Goal: Task Accomplishment & Management: Complete application form

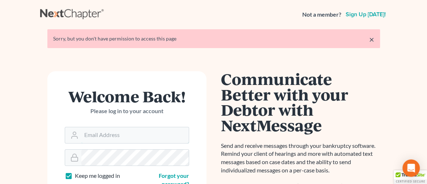
type input "tg@kefalinoslaw.com"
click at [372, 37] on link "×" at bounding box center [372, 39] width 5 height 9
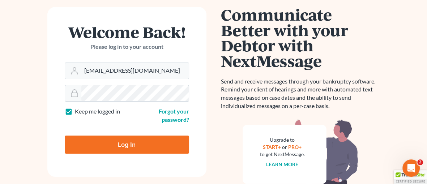
scroll to position [71, 0]
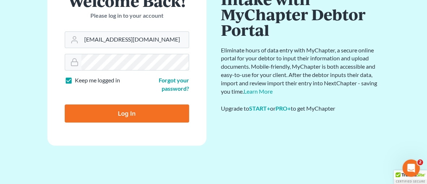
click at [127, 114] on input "Log In" at bounding box center [127, 114] width 124 height 18
type input "Thinking..."
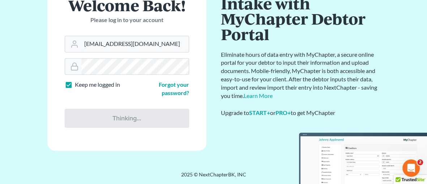
scroll to position [66, 0]
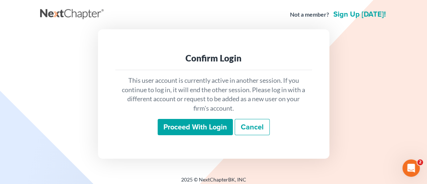
click at [185, 127] on input "Proceed with login" at bounding box center [195, 127] width 75 height 17
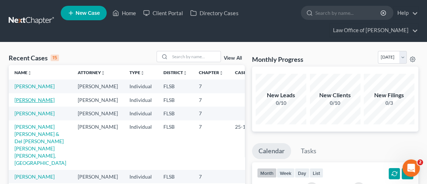
click at [38, 103] on link "[PERSON_NAME]" at bounding box center [34, 100] width 40 height 6
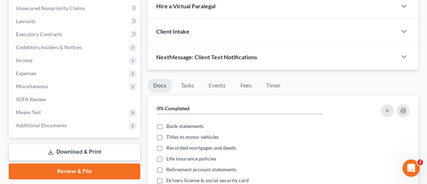
scroll to position [211, 0]
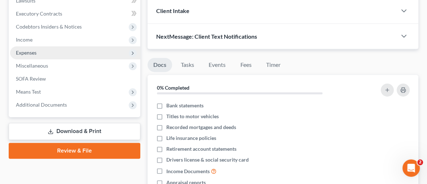
click at [28, 51] on span "Expenses" at bounding box center [26, 53] width 21 height 6
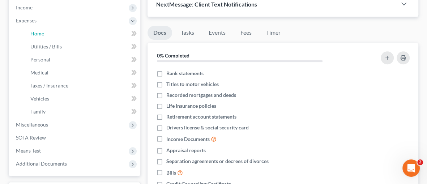
scroll to position [233, 0]
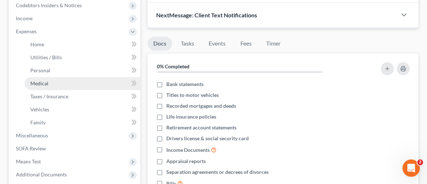
click at [29, 81] on link "Medical" at bounding box center [83, 83] width 116 height 13
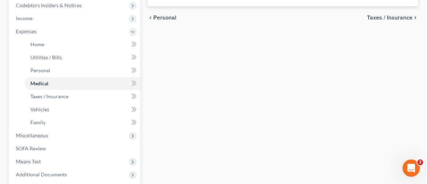
type input "35.00"
type input "0.00"
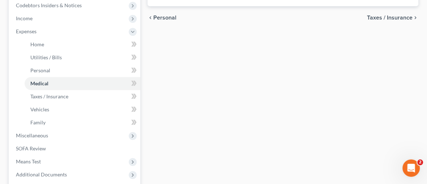
type input "0.00"
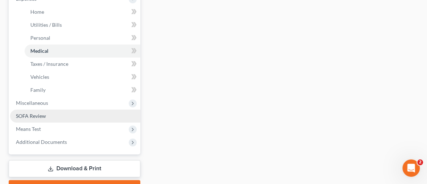
click at [40, 116] on span "SOFA Review" at bounding box center [31, 116] width 30 height 6
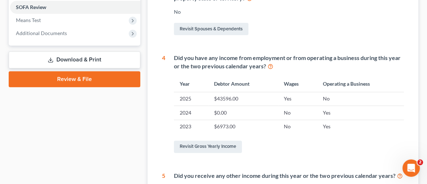
scroll to position [306, 0]
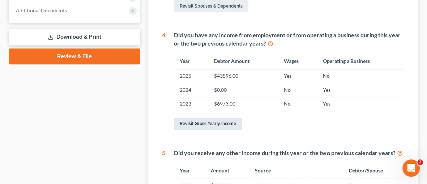
click at [212, 122] on link "Revisit Gross Yearly Income" at bounding box center [208, 124] width 68 height 12
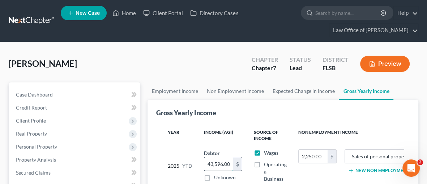
click at [231, 162] on input "43,596.00" at bounding box center [218, 164] width 29 height 14
type input "44,631.63"
click at [304, 169] on td "2,250.00 $" at bounding box center [318, 166] width 50 height 40
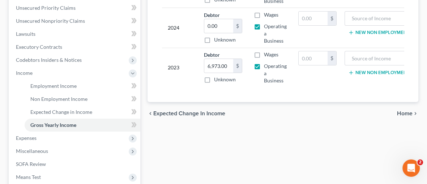
scroll to position [188, 0]
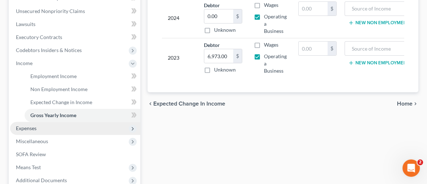
click at [31, 127] on span "Expenses" at bounding box center [26, 128] width 21 height 6
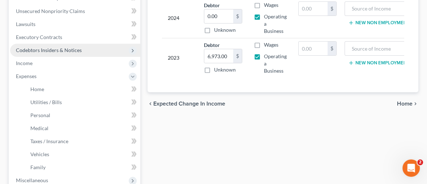
click at [66, 52] on span "Codebtors Insiders & Notices" at bounding box center [49, 50] width 66 height 6
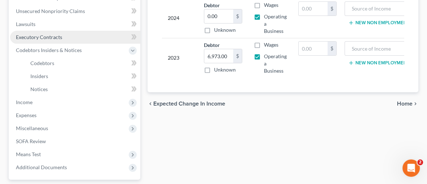
click at [57, 34] on span "Executory Contracts" at bounding box center [39, 37] width 46 height 6
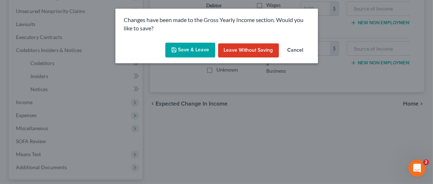
click at [185, 48] on button "Save & Leave" at bounding box center [190, 50] width 50 height 15
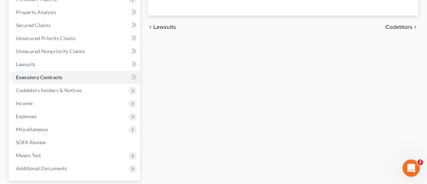
scroll to position [212, 0]
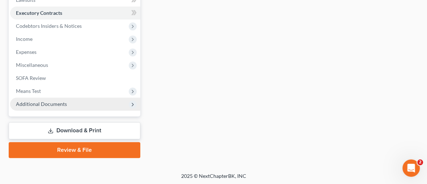
click at [51, 104] on span "Additional Documents" at bounding box center [41, 104] width 51 height 6
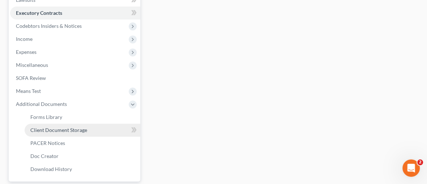
click at [72, 128] on span "Client Document Storage" at bounding box center [58, 130] width 57 height 6
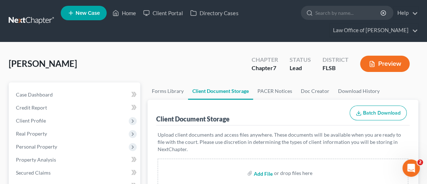
click at [257, 172] on input "file" at bounding box center [262, 173] width 17 height 13
type input "C:\fakepath\Kerr Amanda L 15317-FLS-CC-040196263.pdf"
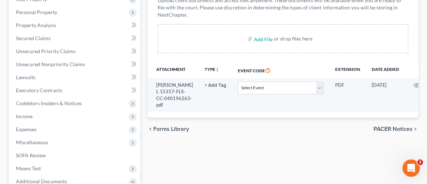
scroll to position [178, 0]
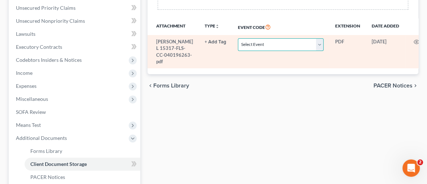
click at [315, 42] on select "Select Event 20 Largest Unsecured Creditors Affidavit Notice of Case Reassignme…" at bounding box center [280, 44] width 85 height 13
select select "9"
click at [238, 38] on select "Select Event 20 Largest Unsecured Creditors Affidavit Notice of Case Reassignme…" at bounding box center [280, 44] width 85 height 13
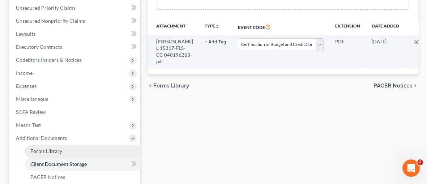
click at [45, 148] on span "Forms Library" at bounding box center [46, 151] width 32 height 6
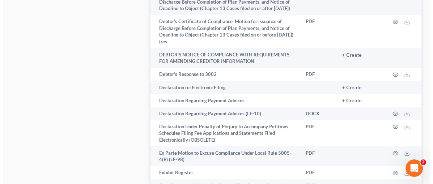
scroll to position [1200, 0]
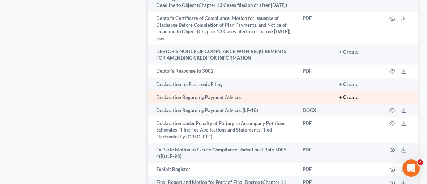
click at [346, 95] on button "+ Create" at bounding box center [349, 97] width 20 height 5
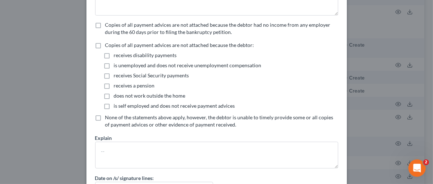
scroll to position [87, 0]
click at [114, 105] on label "is self employed and does not receive payment advices" at bounding box center [174, 105] width 121 height 7
click at [117, 105] on input "is self employed and does not receive payment advices" at bounding box center [119, 104] width 5 height 5
checkbox input "true"
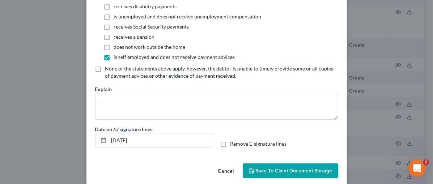
scroll to position [143, 0]
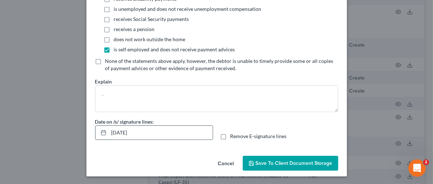
drag, startPoint x: 140, startPoint y: 132, endPoint x: 106, endPoint y: 134, distance: 33.7
click at [109, 132] on input "[DATE]" at bounding box center [161, 133] width 104 height 14
click at [269, 161] on span "Save to Client Document Storage" at bounding box center [294, 163] width 77 height 6
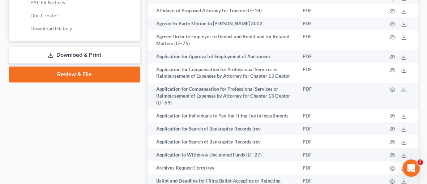
scroll to position [328, 0]
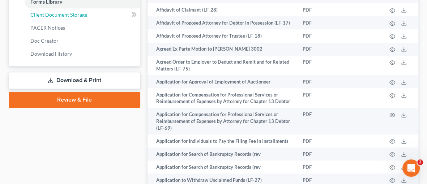
click at [82, 12] on span "Client Document Storage" at bounding box center [58, 15] width 57 height 6
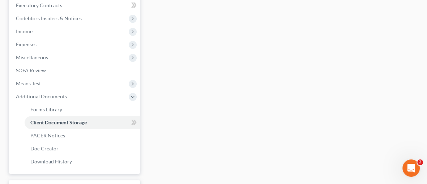
select select "9"
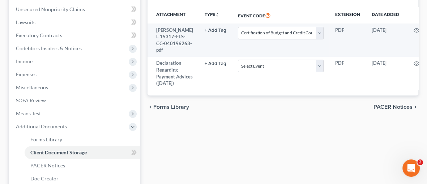
scroll to position [195, 0]
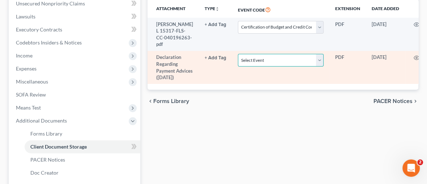
click at [312, 65] on select "Select Event 20 Largest Unsecured Creditors Affidavit Notice of Case Reassignme…" at bounding box center [280, 60] width 85 height 13
select select "38"
click at [238, 59] on select "Select Event 20 Largest Unsecured Creditors Affidavit Notice of Case Reassignme…" at bounding box center [280, 60] width 85 height 13
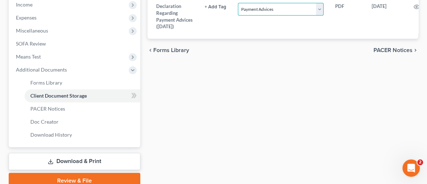
scroll to position [277, 0]
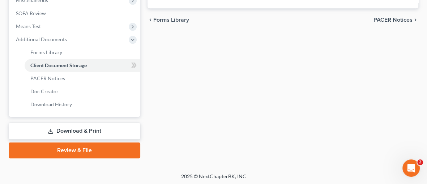
click at [75, 129] on link "Download & Print" at bounding box center [75, 131] width 132 height 17
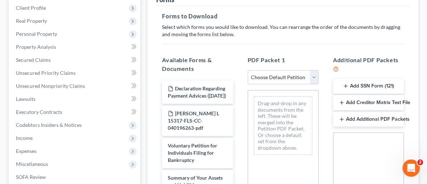
scroll to position [113, 0]
click at [383, 84] on button "Add SSN Form (121)" at bounding box center [368, 86] width 71 height 15
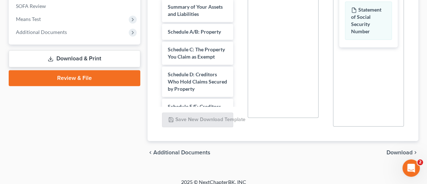
scroll to position [290, 0]
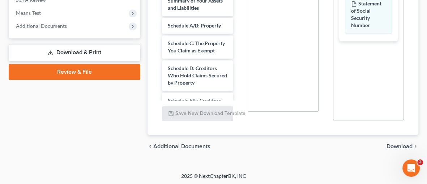
click at [405, 144] on span "Download" at bounding box center [400, 147] width 26 height 6
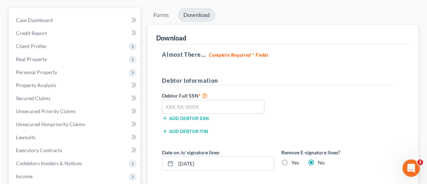
scroll to position [56, 0]
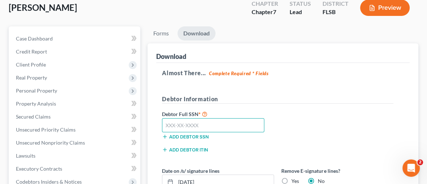
click at [176, 126] on input "text" at bounding box center [213, 125] width 102 height 14
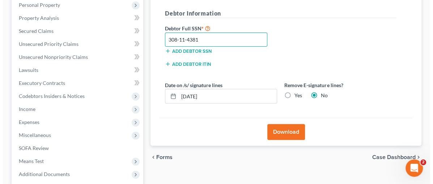
scroll to position [145, 0]
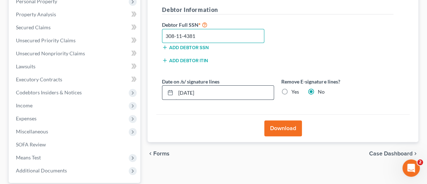
type input "308-11-4381"
drag, startPoint x: 209, startPoint y: 90, endPoint x: 175, endPoint y: 89, distance: 34.4
click at [175, 89] on div "[DATE]" at bounding box center [218, 92] width 112 height 14
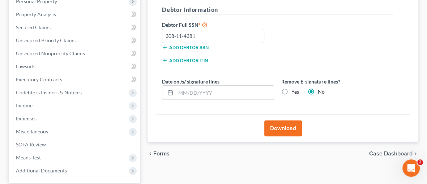
click at [280, 124] on button "Download" at bounding box center [284, 129] width 38 height 16
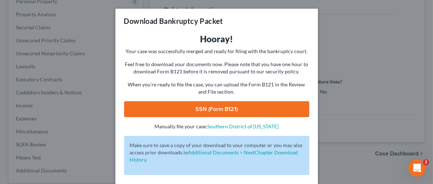
click at [211, 108] on link "SSN (Form B121)" at bounding box center [216, 109] width 185 height 16
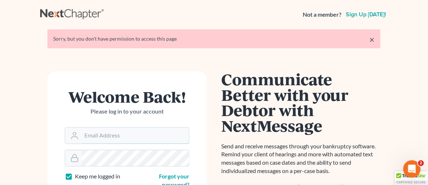
type input "tg@kefalinoslaw.com"
click at [373, 37] on link "×" at bounding box center [372, 39] width 5 height 9
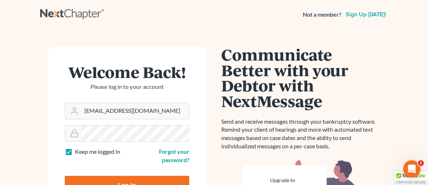
click at [160, 180] on input "Log In" at bounding box center [127, 185] width 124 height 18
type input "Thinking..."
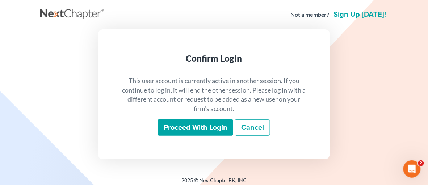
click at [196, 126] on input "Proceed with login" at bounding box center [195, 127] width 75 height 17
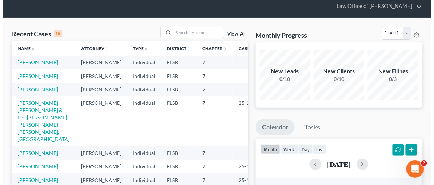
scroll to position [20, 0]
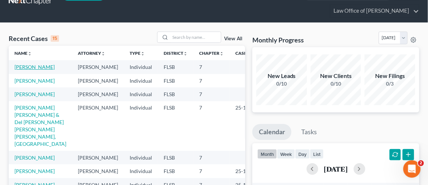
click at [41, 68] on link "[PERSON_NAME]" at bounding box center [34, 67] width 40 height 6
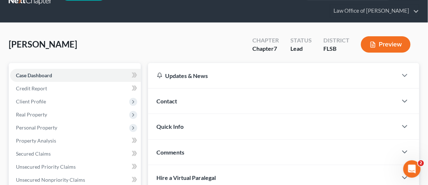
click at [392, 46] on button "Preview" at bounding box center [386, 44] width 50 height 16
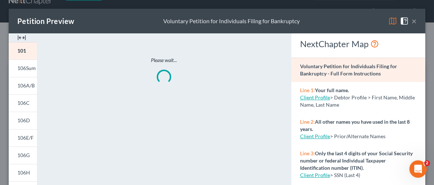
click at [22, 38] on img at bounding box center [21, 37] width 9 height 9
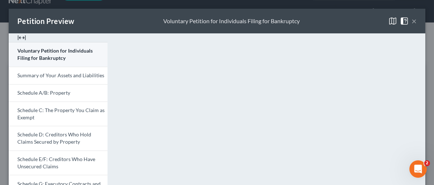
click at [47, 56] on span "Voluntary Petition for Individuals Filing for Bankruptcy" at bounding box center [54, 53] width 75 height 13
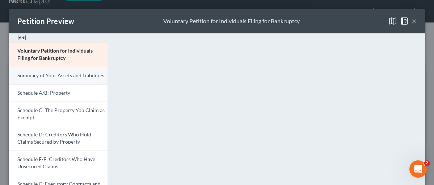
click at [22, 73] on span "Summary of Your Assets and Liabilities" at bounding box center [60, 75] width 87 height 6
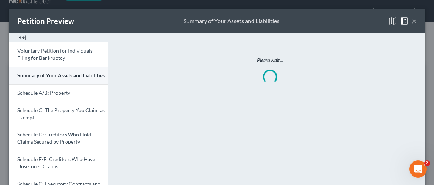
click at [22, 73] on span "Summary of Your Assets and Liabilities" at bounding box center [60, 75] width 87 height 6
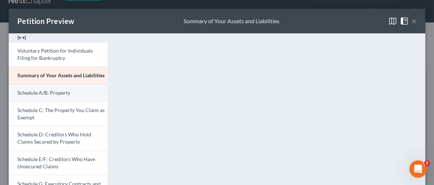
click at [36, 92] on span "Schedule A/B: Property" at bounding box center [43, 92] width 53 height 6
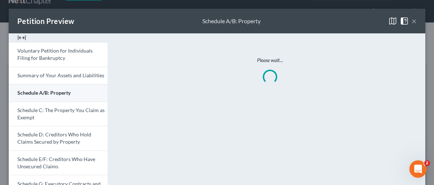
click at [36, 92] on span "Schedule A/B: Property" at bounding box center [43, 92] width 53 height 6
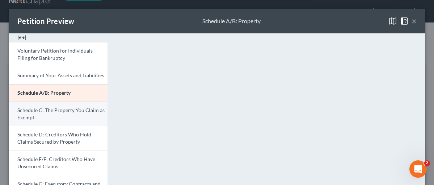
click at [64, 107] on span "Schedule C: The Property You Claim as Exempt" at bounding box center [60, 113] width 87 height 13
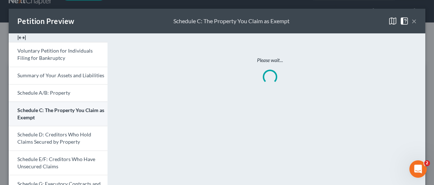
click at [64, 107] on span "Schedule C: The Property You Claim as Exempt" at bounding box center [60, 113] width 87 height 13
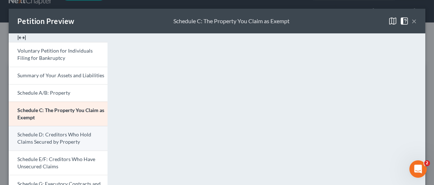
click at [57, 136] on span "Schedule D: Creditors Who Hold Claims Secured by Property" at bounding box center [54, 137] width 74 height 13
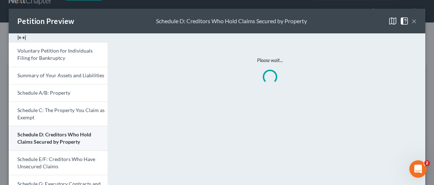
click at [57, 136] on span "Schedule D: Creditors Who Hold Claims Secured by Property" at bounding box center [54, 137] width 74 height 13
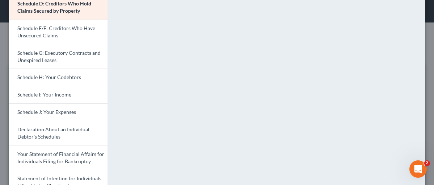
scroll to position [134, 0]
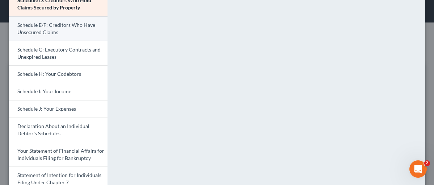
click at [48, 26] on span "Schedule E/F: Creditors Who Have Unsecured Claims" at bounding box center [56, 28] width 78 height 13
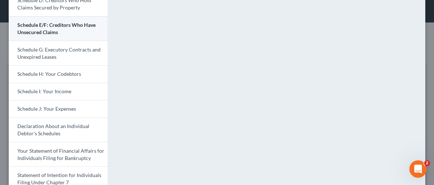
click at [48, 26] on span "Schedule E/F: Creditors Who Have Unsecured Claims" at bounding box center [56, 28] width 78 height 13
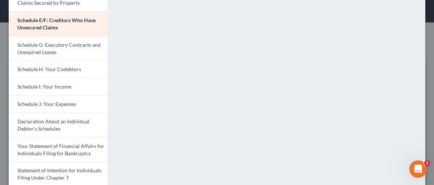
scroll to position [142, 0]
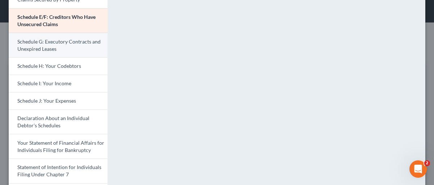
click at [63, 48] on link "Schedule G: Executory Contracts and Unexpired Leases" at bounding box center [58, 45] width 99 height 25
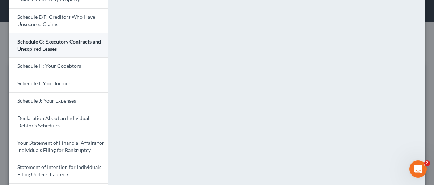
click at [63, 48] on link "Schedule G: Executory Contracts and Unexpired Leases" at bounding box center [58, 45] width 99 height 25
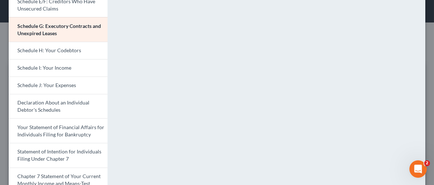
scroll to position [158, 0]
click at [50, 51] on span "Schedule H: Your Codebtors" at bounding box center [49, 50] width 64 height 6
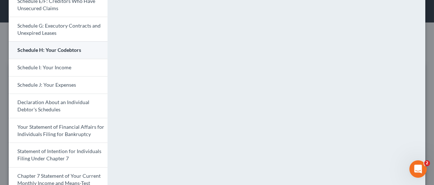
click at [50, 50] on span "Schedule H: Your Codebtors" at bounding box center [49, 50] width 64 height 6
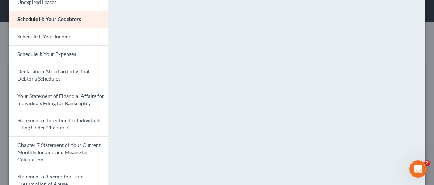
scroll to position [190, 0]
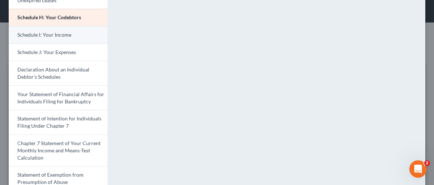
click at [38, 35] on span "Schedule I: Your Income" at bounding box center [44, 34] width 54 height 6
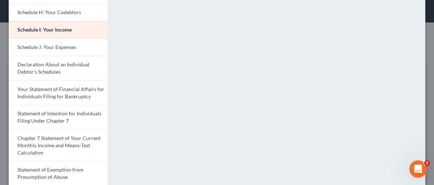
scroll to position [211, 0]
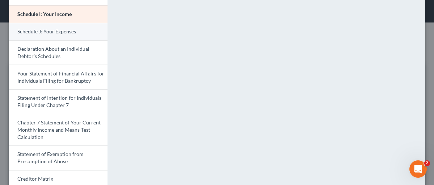
click at [52, 28] on span "Schedule J: Your Expenses" at bounding box center [46, 31] width 59 height 6
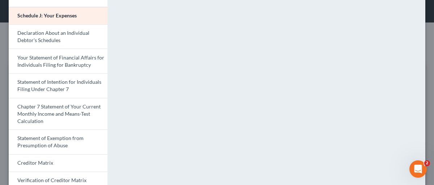
scroll to position [242, 0]
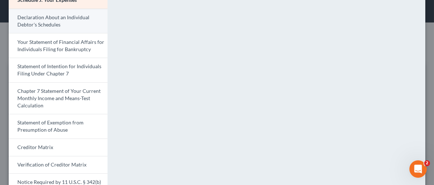
click at [51, 22] on span "Declaration About an Individual Debtor's Schedules" at bounding box center [53, 20] width 72 height 13
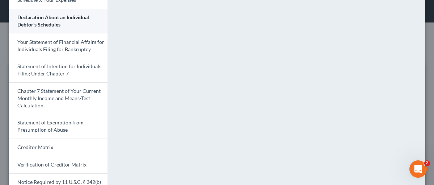
click at [51, 22] on span "Declaration About an Individual Debtor's Schedules" at bounding box center [53, 20] width 72 height 13
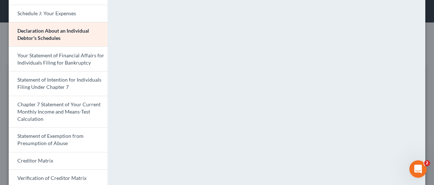
scroll to position [232, 0]
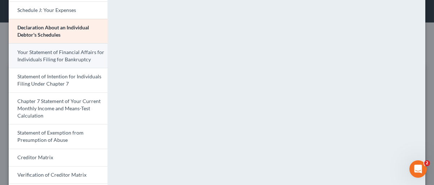
click at [52, 57] on span "Your Statement of Financial Affairs for Individuals Filing for Bankruptcy" at bounding box center [60, 55] width 87 height 13
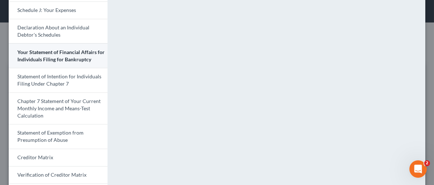
click at [52, 57] on span "Your Statement of Financial Affairs for Individuals Filing for Bankruptcy" at bounding box center [60, 55] width 87 height 13
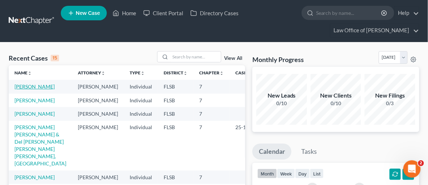
click at [29, 87] on link "[PERSON_NAME]" at bounding box center [34, 86] width 40 height 6
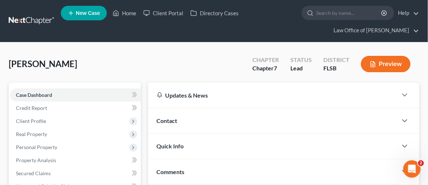
click at [401, 62] on button "Preview" at bounding box center [386, 64] width 50 height 16
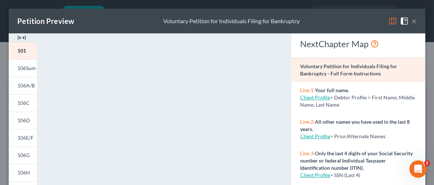
click at [20, 36] on img at bounding box center [21, 37] width 9 height 9
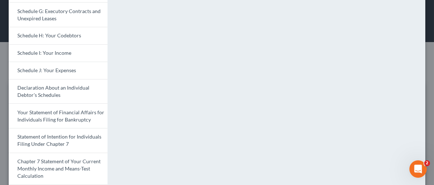
scroll to position [212, 0]
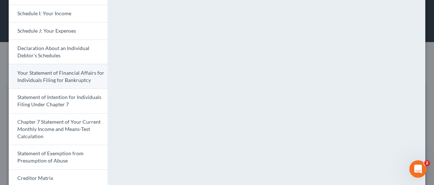
click at [56, 75] on link "Your Statement of Financial Affairs for Individuals Filing for Bankruptcy" at bounding box center [58, 76] width 99 height 25
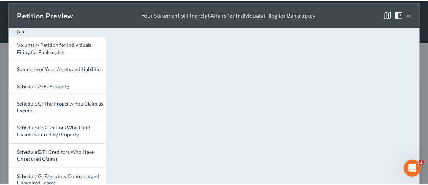
scroll to position [26, 0]
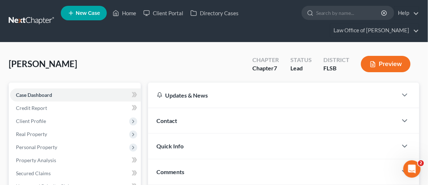
drag, startPoint x: 430, startPoint y: 42, endPoint x: 426, endPoint y: 53, distance: 11.1
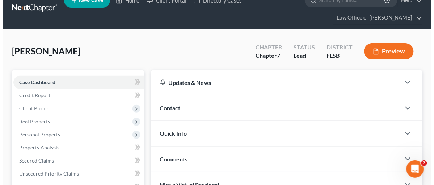
scroll to position [14, 0]
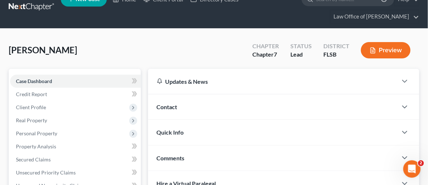
click at [387, 49] on button "Preview" at bounding box center [386, 50] width 50 height 16
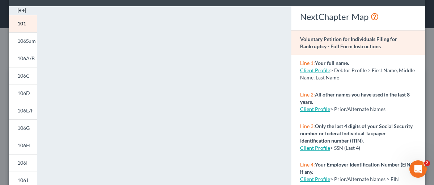
scroll to position [0, 0]
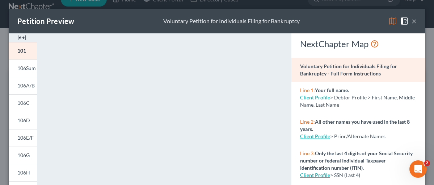
click at [21, 36] on img at bounding box center [21, 37] width 9 height 9
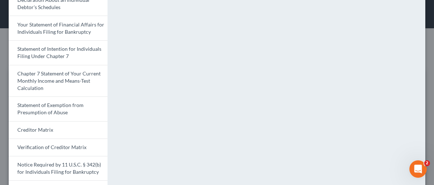
scroll to position [258, 0]
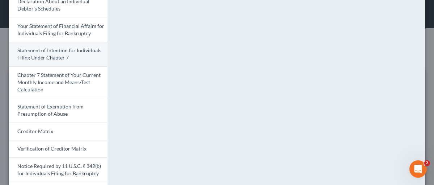
click at [52, 55] on span "Statement of Intention for Individuals Filing Under Chapter 7" at bounding box center [59, 53] width 84 height 13
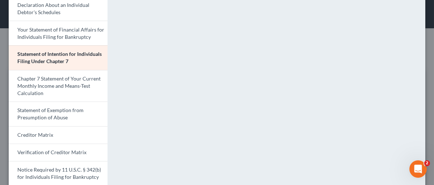
scroll to position [262, 0]
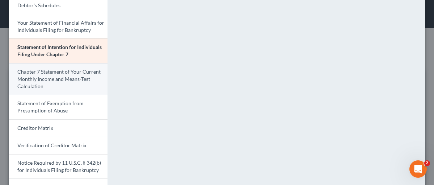
click at [56, 74] on span "Chapter 7 Statement of Your Current Monthly Income and Means-Test Calculation" at bounding box center [58, 78] width 83 height 21
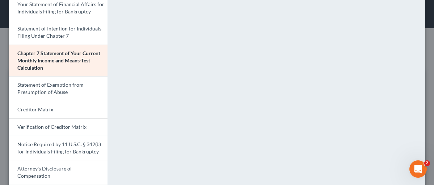
scroll to position [301, 0]
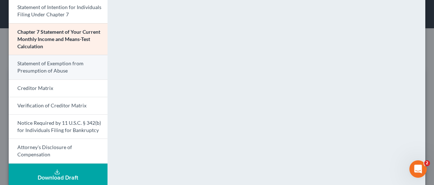
click at [44, 69] on span "Statement of Exemption from Presumption of Abuse" at bounding box center [50, 66] width 66 height 13
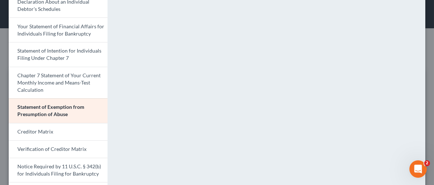
scroll to position [261, 0]
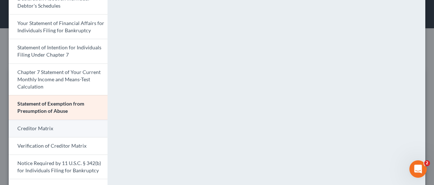
click at [46, 127] on span "Creditor Matrix" at bounding box center [35, 128] width 36 height 6
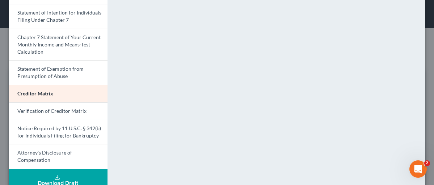
scroll to position [301, 0]
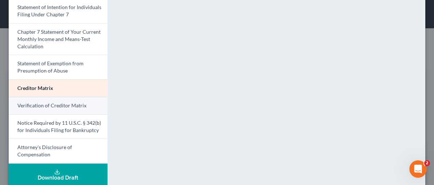
click at [43, 102] on span "Verification of Creditor Matrix" at bounding box center [51, 105] width 69 height 6
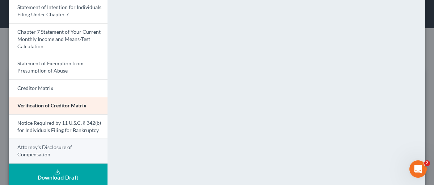
click at [31, 145] on span "Attorney's Disclosure of Compensation" at bounding box center [44, 150] width 55 height 13
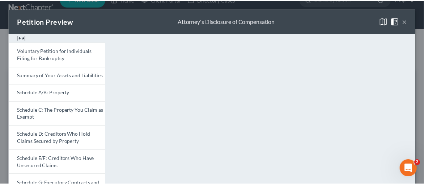
scroll to position [0, 0]
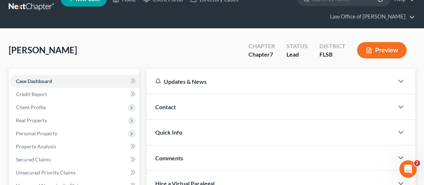
drag, startPoint x: 426, startPoint y: 58, endPoint x: 427, endPoint y: 63, distance: 4.6
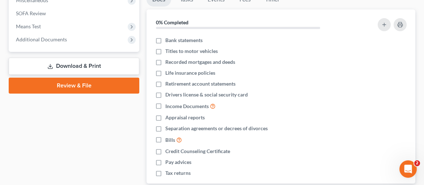
scroll to position [281, 0]
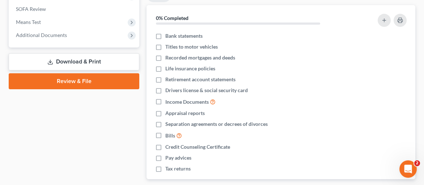
click at [83, 61] on link "Download & Print" at bounding box center [74, 61] width 131 height 17
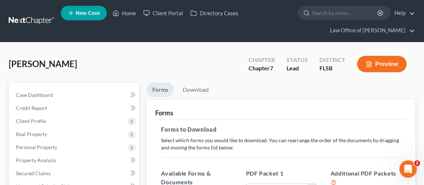
click at [386, 65] on button "Preview" at bounding box center [382, 64] width 50 height 16
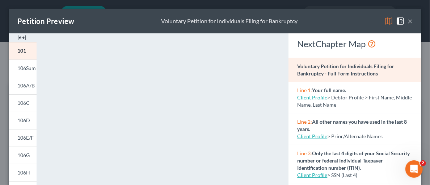
click at [20, 39] on img at bounding box center [21, 37] width 9 height 9
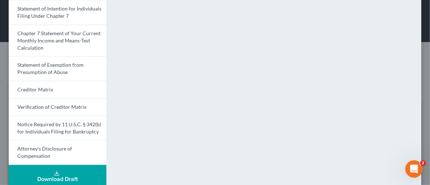
scroll to position [308, 0]
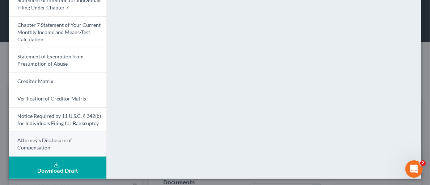
click at [40, 142] on link "Attorney's Disclosure of Compensation" at bounding box center [58, 143] width 98 height 25
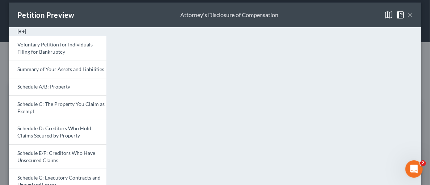
scroll to position [0, 0]
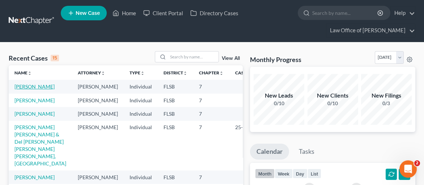
click at [25, 85] on link "[PERSON_NAME]" at bounding box center [34, 86] width 40 height 6
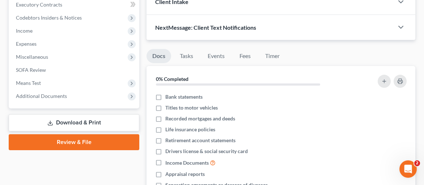
scroll to position [214, 0]
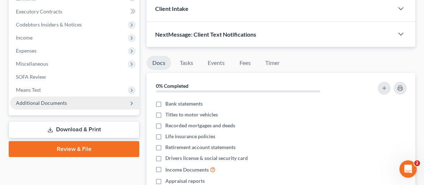
click at [62, 101] on span "Additional Documents" at bounding box center [41, 103] width 51 height 6
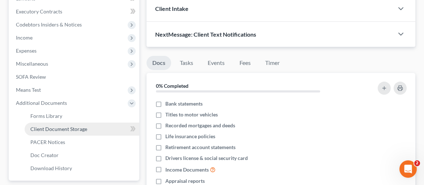
click at [63, 130] on span "Client Document Storage" at bounding box center [58, 129] width 57 height 6
select select "9"
select select "38"
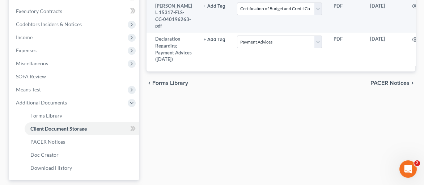
scroll to position [217, 0]
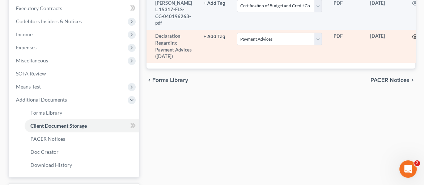
click at [412, 39] on icon "button" at bounding box center [415, 37] width 6 height 6
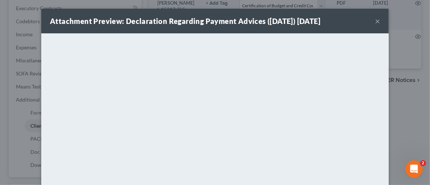
click at [375, 21] on button "×" at bounding box center [377, 21] width 5 height 9
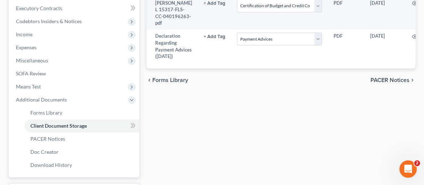
drag, startPoint x: 407, startPoint y: 42, endPoint x: 292, endPoint y: 82, distance: 121.1
click at [244, 117] on div "Forms Library Client Document Storage PACER Notices Doc Creator Download Histor…" at bounding box center [281, 42] width 276 height 353
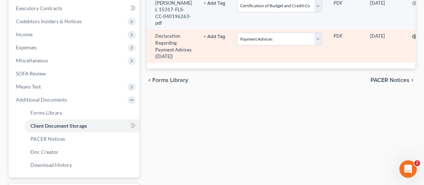
click at [412, 39] on icon "button" at bounding box center [415, 37] width 6 height 6
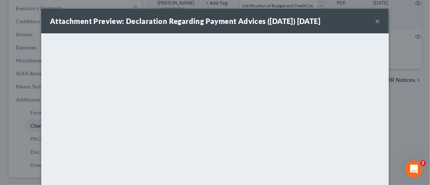
click at [375, 20] on button "×" at bounding box center [377, 21] width 5 height 9
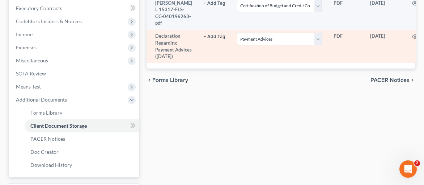
click at [378, 45] on td "[DATE]" at bounding box center [383, 46] width 39 height 33
click at [412, 39] on icon "button" at bounding box center [415, 37] width 6 height 6
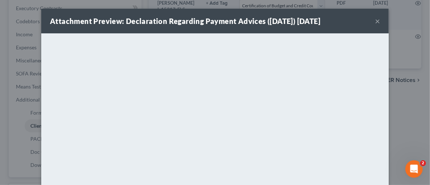
click at [376, 22] on button "×" at bounding box center [377, 21] width 5 height 9
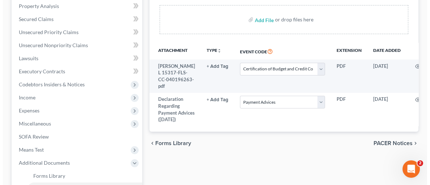
scroll to position [158, 0]
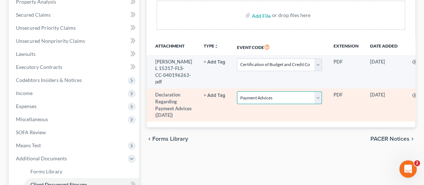
click at [312, 104] on select "Select Event 20 Largest Unsecured Creditors Affidavit Notice of Case Reassignme…" at bounding box center [279, 97] width 85 height 13
click at [311, 115] on td "Select Event 20 Largest Unsecured Creditors Affidavit Notice of Case Reassignme…" at bounding box center [279, 104] width 96 height 33
click at [412, 98] on icon "button" at bounding box center [415, 95] width 6 height 6
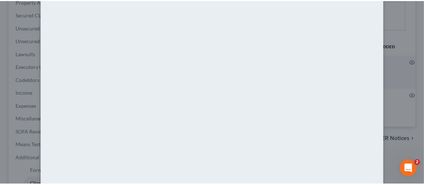
scroll to position [0, 0]
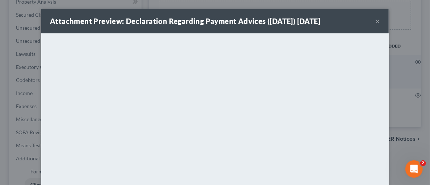
drag, startPoint x: 385, startPoint y: 69, endPoint x: 377, endPoint y: 21, distance: 48.1
click at [377, 21] on div "Attachment Preview: Declaration Regarding Payment Advices ([DATE]) [DATE] ×" at bounding box center [214, 21] width 347 height 25
click at [375, 22] on button "×" at bounding box center [377, 21] width 5 height 9
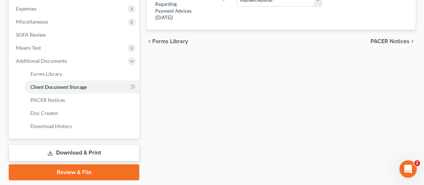
scroll to position [274, 0]
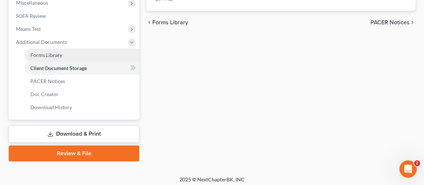
click at [64, 54] on link "Forms Library" at bounding box center [82, 54] width 115 height 13
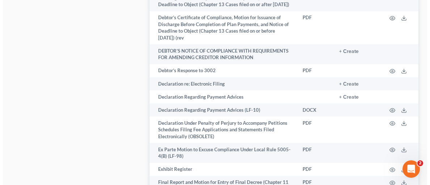
scroll to position [1200, 0]
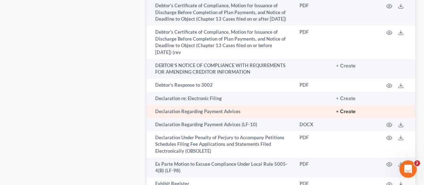
click at [343, 109] on button "+ Create" at bounding box center [346, 111] width 20 height 5
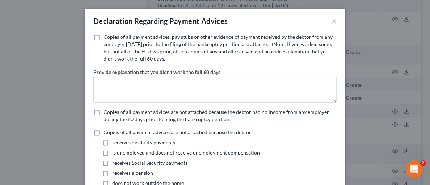
drag, startPoint x: 93, startPoint y: 38, endPoint x: 122, endPoint y: 58, distance: 35.0
click at [104, 39] on label "Copies of all payment advices, pay stubs or other evidence of payment received …" at bounding box center [220, 47] width 233 height 29
click at [106, 38] on input "Copies of all payment advices, pay stubs or other evidence of payment received …" at bounding box center [108, 35] width 5 height 5
click at [104, 35] on label "Copies of all payment advices, pay stubs or other evidence of payment received …" at bounding box center [220, 47] width 233 height 29
click at [106, 35] on input "Copies of all payment advices, pay stubs or other evidence of payment received …" at bounding box center [108, 35] width 5 height 5
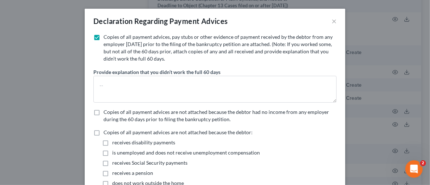
checkbox input "false"
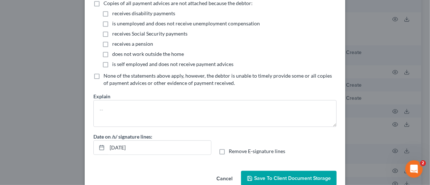
scroll to position [130, 0]
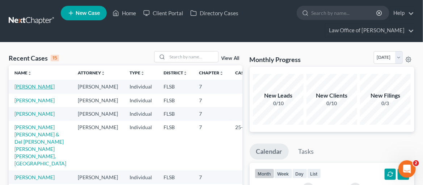
click at [25, 85] on link "[PERSON_NAME]" at bounding box center [34, 86] width 40 height 6
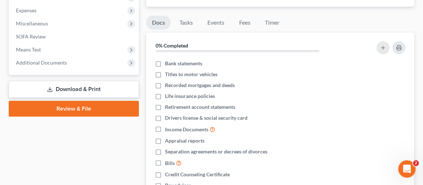
scroll to position [252, 0]
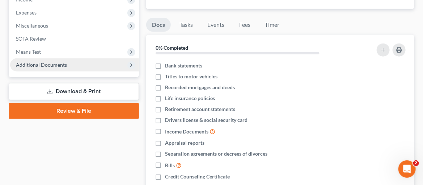
click at [60, 66] on span "Additional Documents" at bounding box center [41, 65] width 51 height 6
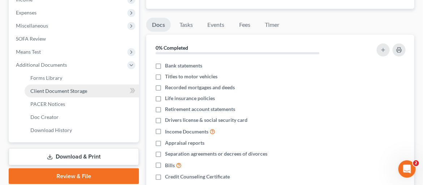
click at [61, 90] on span "Client Document Storage" at bounding box center [58, 91] width 57 height 6
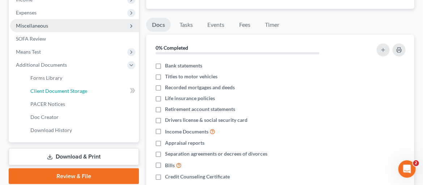
select select "9"
select select "38"
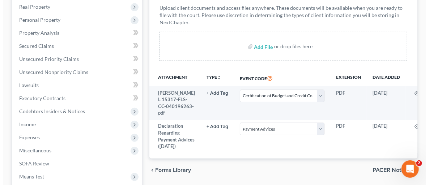
scroll to position [161, 0]
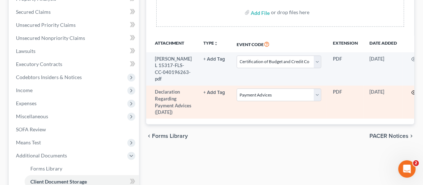
click at [411, 95] on icon "button" at bounding box center [414, 92] width 6 height 6
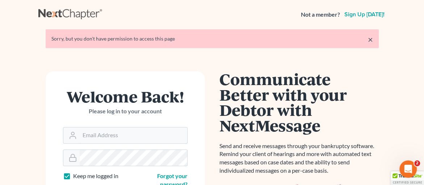
type input "[EMAIL_ADDRESS][DOMAIN_NAME]"
click at [369, 38] on link "×" at bounding box center [370, 39] width 5 height 9
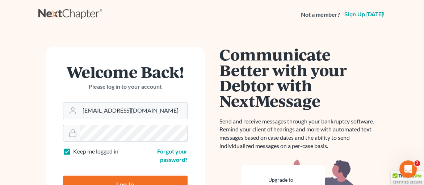
click at [156, 179] on input "Log In" at bounding box center [125, 185] width 124 height 18
type input "Thinking..."
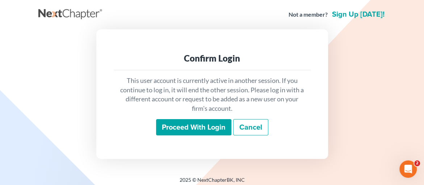
click at [186, 127] on input "Proceed with login" at bounding box center [193, 127] width 75 height 17
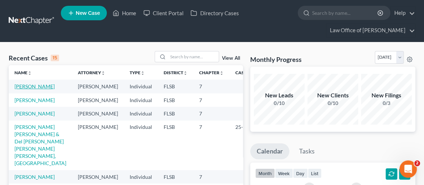
click at [28, 85] on link "[PERSON_NAME]" at bounding box center [34, 86] width 40 height 6
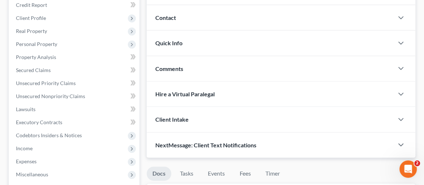
scroll to position [105, 0]
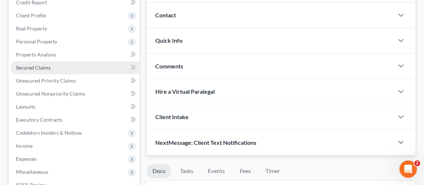
click at [29, 65] on span "Secured Claims" at bounding box center [33, 67] width 35 height 6
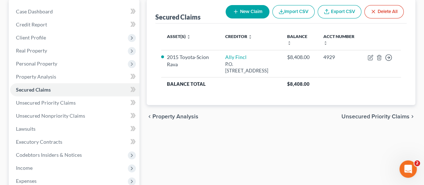
scroll to position [89, 0]
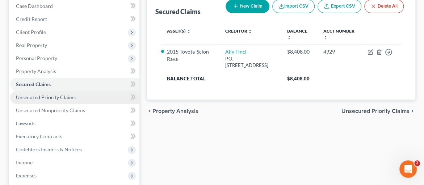
click at [68, 96] on span "Unsecured Priority Claims" at bounding box center [46, 97] width 60 height 6
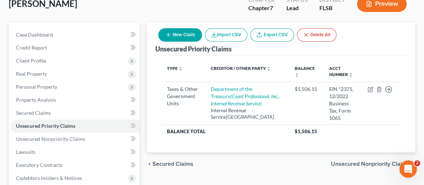
scroll to position [62, 0]
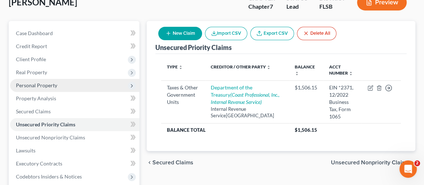
click at [35, 85] on span "Personal Property" at bounding box center [36, 85] width 41 height 6
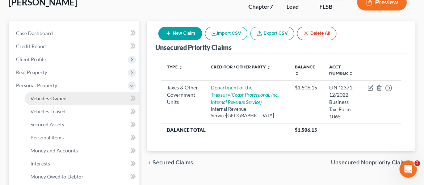
click at [56, 97] on span "Vehicles Owned" at bounding box center [48, 98] width 36 height 6
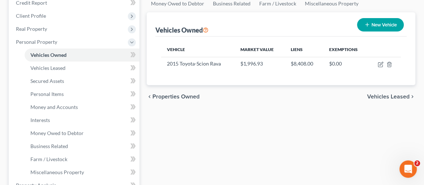
scroll to position [106, 0]
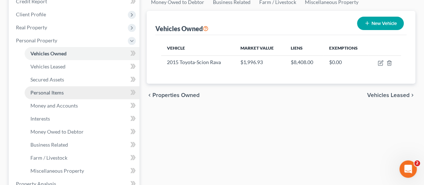
click at [52, 94] on span "Personal Items" at bounding box center [46, 92] width 33 height 6
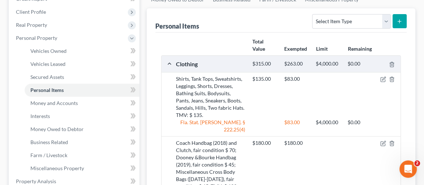
scroll to position [91, 0]
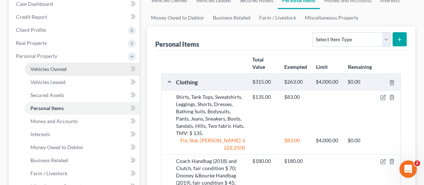
click at [40, 66] on span "Vehicles Owned" at bounding box center [48, 69] width 36 height 6
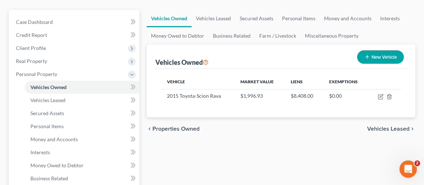
scroll to position [73, 0]
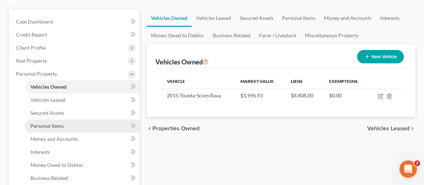
click at [60, 126] on span "Personal Items" at bounding box center [46, 126] width 33 height 6
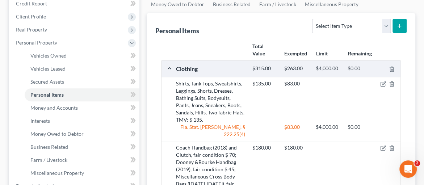
scroll to position [109, 0]
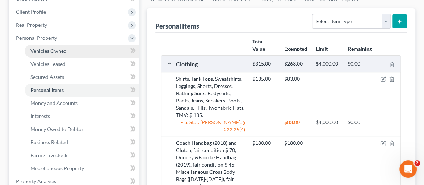
click at [51, 49] on span "Vehicles Owned" at bounding box center [48, 51] width 36 height 6
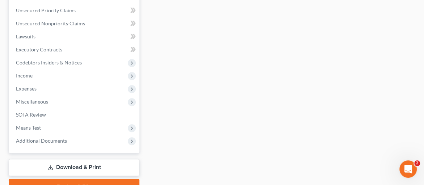
scroll to position [316, 0]
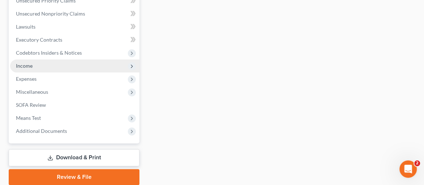
click at [37, 65] on span "Income" at bounding box center [74, 65] width 129 height 13
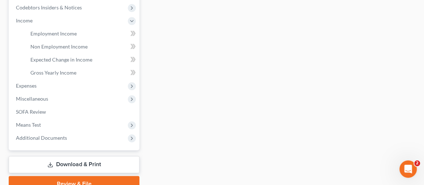
scroll to position [185, 0]
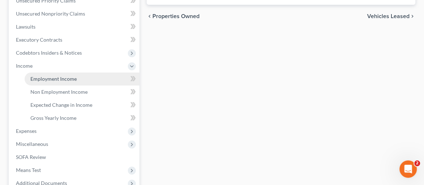
drag, startPoint x: 86, startPoint y: 76, endPoint x: 94, endPoint y: 76, distance: 7.2
click at [87, 76] on link "Employment Income" at bounding box center [82, 78] width 115 height 13
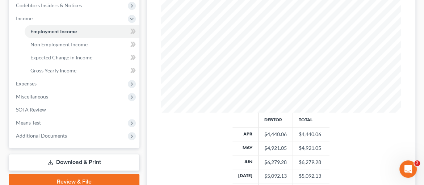
scroll to position [233, 0]
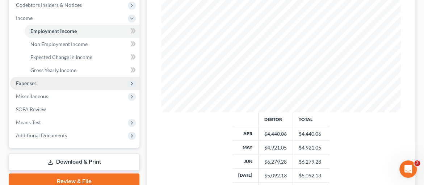
click at [31, 84] on span "Expenses" at bounding box center [26, 83] width 21 height 6
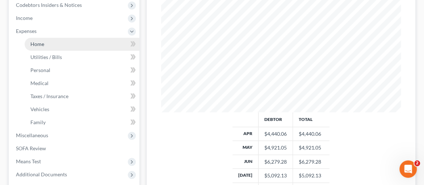
click at [42, 42] on span "Home" at bounding box center [37, 44] width 14 height 6
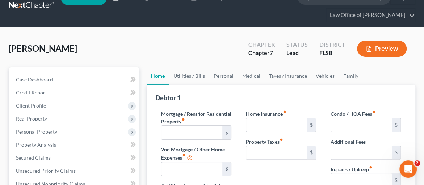
scroll to position [2, 0]
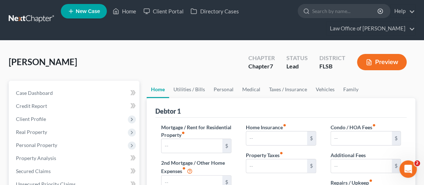
type input "2,280.50"
type input "0.00"
radio input "true"
type input "0.00"
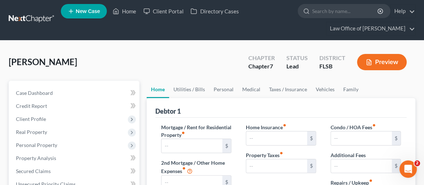
type input "0.00"
type input "107.00"
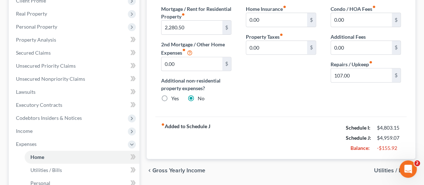
scroll to position [119, 0]
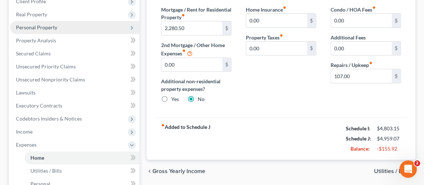
click at [54, 27] on span "Personal Property" at bounding box center [36, 27] width 41 height 6
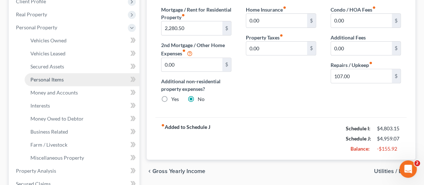
click at [50, 79] on span "Personal Items" at bounding box center [46, 79] width 33 height 6
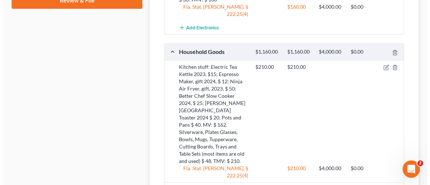
scroll to position [495, 0]
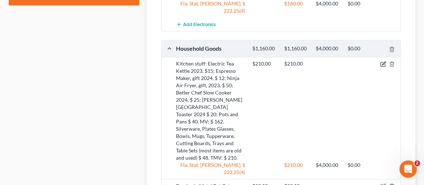
click at [383, 61] on icon "button" at bounding box center [383, 64] width 6 height 6
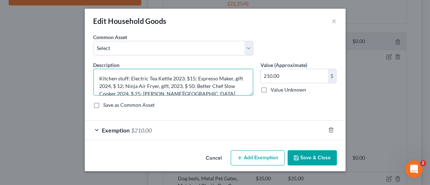
scroll to position [16, 0]
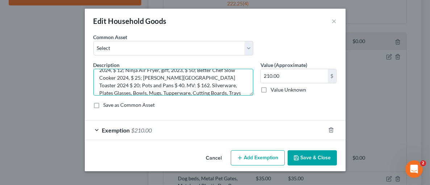
click at [123, 84] on textarea "Kitchen stuff: Electric Tea Kettle 2023, $15; Espresso Maker, gift 2024, $ 12; …" at bounding box center [173, 82] width 160 height 27
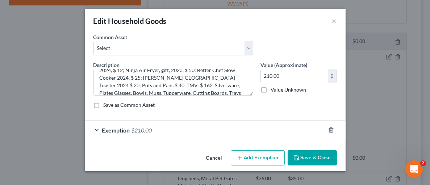
click at [169, 101] on div "Save as Common Asset" at bounding box center [214, 104] width 243 height 7
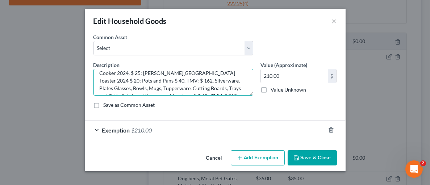
scroll to position [14, 0]
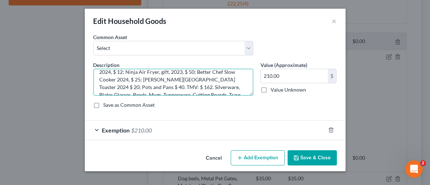
click at [125, 85] on textarea "Kitchen stuff: Electric Tea Kettle 2023, $15; Espresso Maker, gift 2024, $ 12; …" at bounding box center [173, 82] width 160 height 27
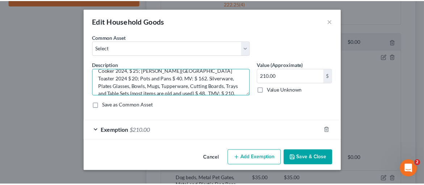
scroll to position [30, 0]
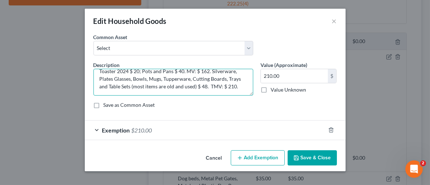
click at [137, 85] on textarea "Kitchen stuff: Electric Tea Kettle 2023, $15; Espresso Maker, gift 2024, $ 12; …" at bounding box center [173, 82] width 160 height 27
type textarea "Kitchen stuff: Electric Tea Kettle 2023, $15; Espresso Maker, gift 2024, $ 12; …"
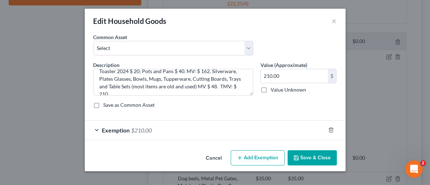
click at [313, 156] on button "Save & Close" at bounding box center [311, 157] width 49 height 15
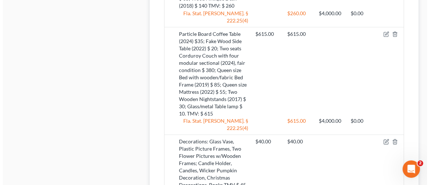
scroll to position [684, 0]
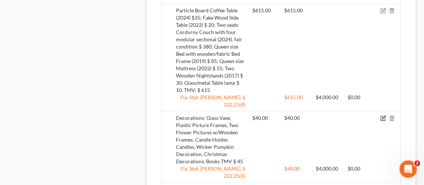
click at [382, 115] on icon "button" at bounding box center [383, 118] width 6 height 6
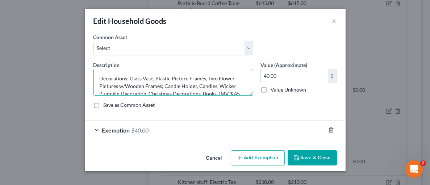
click at [236, 92] on textarea "Decorations: Glass Vase, Plastic Picture Frames, Two Flower Pictures w/Wooden F…" at bounding box center [173, 82] width 160 height 27
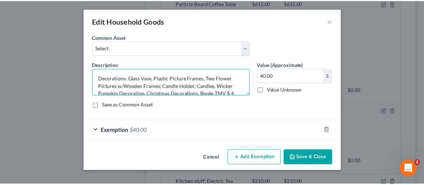
scroll to position [1, 0]
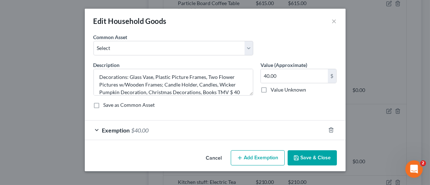
click at [247, 98] on div "Description * Decorations: Glass Vase, Plastic Picture Frames, Two Flower Pictu…" at bounding box center [215, 87] width 250 height 53
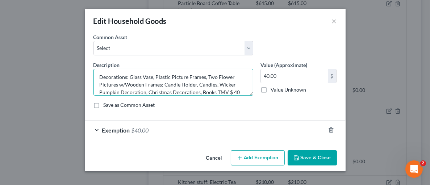
click at [214, 91] on textarea "Decorations: Glass Vase, Plastic Picture Frames, Two Flower Pictures w/Wooden F…" at bounding box center [173, 82] width 160 height 27
type textarea "Decorations: Glass Vase, Plastic Picture Frames, Two Flower Pictures w/Wooden F…"
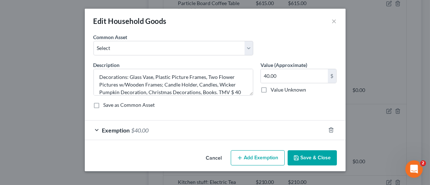
drag, startPoint x: 249, startPoint y: 104, endPoint x: 280, endPoint y: 119, distance: 35.1
click at [250, 104] on div "Save as Common Asset" at bounding box center [214, 104] width 243 height 7
click at [306, 157] on button "Save & Close" at bounding box center [311, 157] width 49 height 15
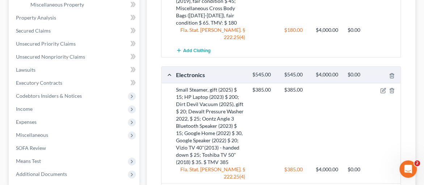
scroll to position [297, 0]
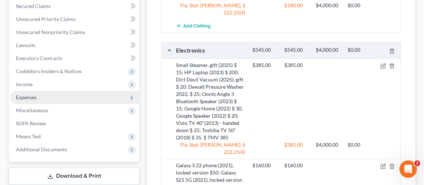
click at [32, 97] on span "Expenses" at bounding box center [26, 97] width 21 height 6
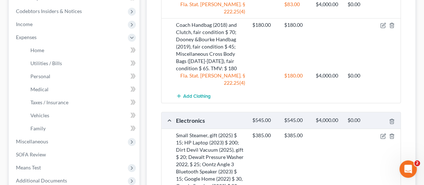
scroll to position [232, 0]
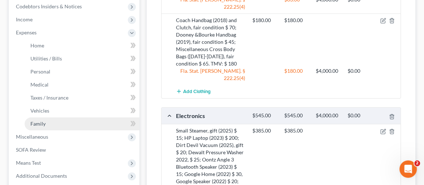
click at [59, 121] on link "Family" at bounding box center [82, 123] width 115 height 13
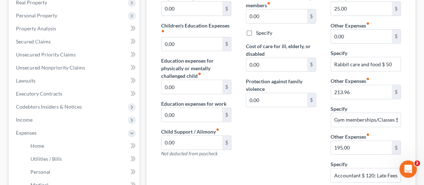
scroll to position [139, 0]
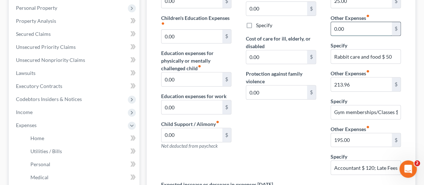
click at [345, 26] on input "0.00" at bounding box center [361, 29] width 61 height 14
type input "50.00"
drag, startPoint x: 302, startPoint y: 146, endPoint x: 317, endPoint y: 145, distance: 14.9
click at [304, 146] on div "Contributions to other family members fiber_manual_record 0.00 $ Specify Cost o…" at bounding box center [280, 83] width 85 height 194
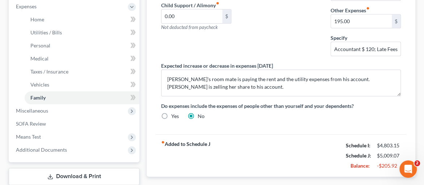
scroll to position [303, 0]
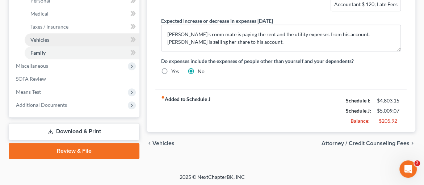
click at [52, 37] on link "Vehicles" at bounding box center [82, 39] width 115 height 13
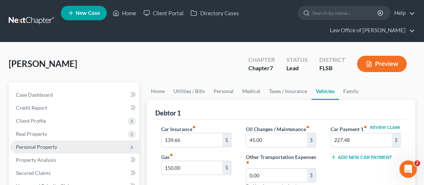
click at [45, 144] on span "Personal Property" at bounding box center [36, 147] width 41 height 6
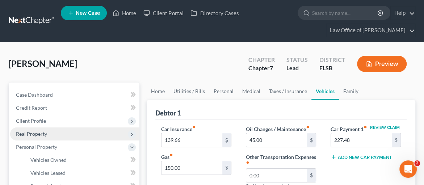
click at [40, 132] on span "Real Property" at bounding box center [31, 134] width 31 height 6
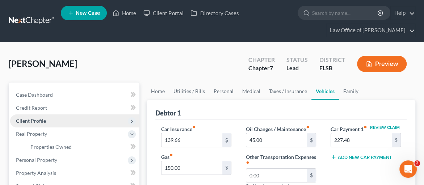
click at [38, 120] on span "Client Profile" at bounding box center [31, 121] width 30 height 6
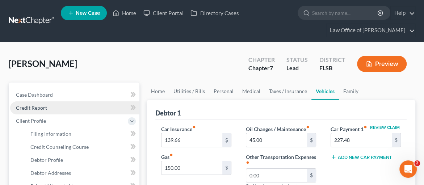
click at [40, 107] on span "Credit Report" at bounding box center [31, 108] width 31 height 6
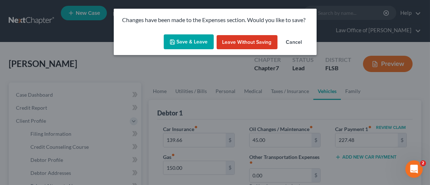
click at [194, 39] on button "Save & Leave" at bounding box center [189, 41] width 50 height 15
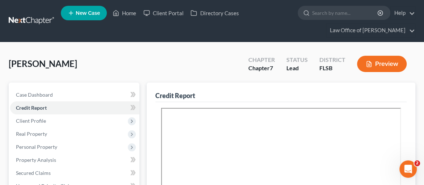
click at [388, 63] on button "Preview" at bounding box center [382, 64] width 50 height 16
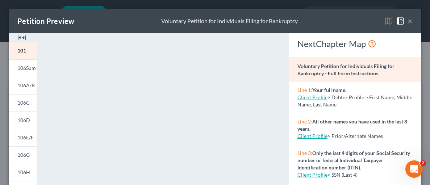
click at [21, 38] on img at bounding box center [21, 37] width 9 height 9
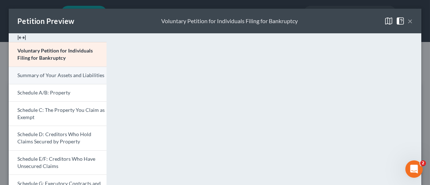
click at [33, 75] on span "Summary of Your Assets and Liabilities" at bounding box center [60, 75] width 87 height 6
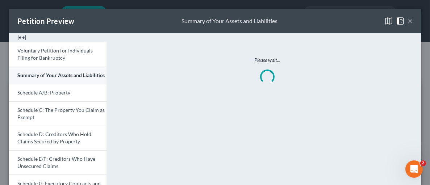
click at [33, 75] on span "Summary of Your Assets and Liabilities" at bounding box center [60, 75] width 87 height 6
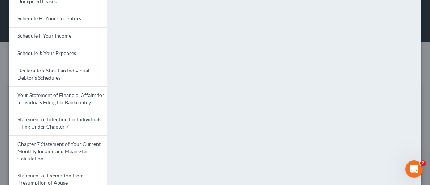
scroll to position [190, 0]
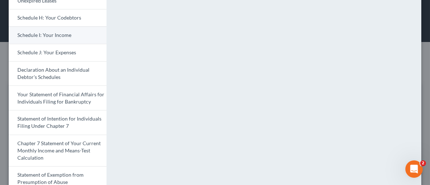
click at [63, 38] on span "Schedule I: Your Income" at bounding box center [44, 35] width 54 height 6
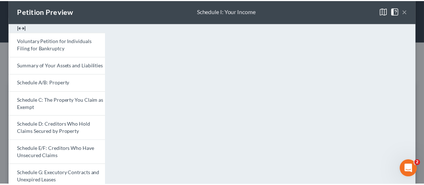
scroll to position [0, 0]
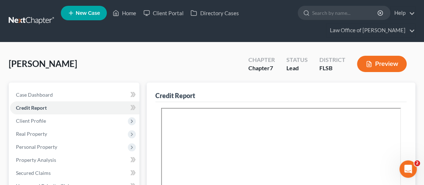
drag, startPoint x: 426, startPoint y: 48, endPoint x: 422, endPoint y: 76, distance: 28.5
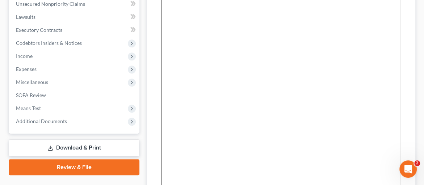
scroll to position [144, 0]
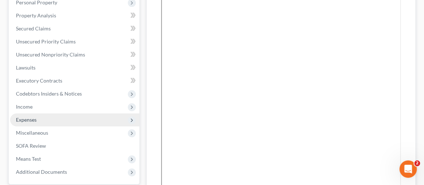
click at [56, 120] on span "Expenses" at bounding box center [74, 119] width 129 height 13
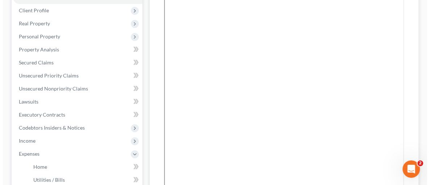
scroll to position [0, 0]
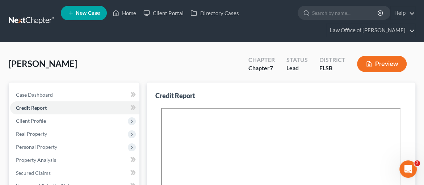
click at [388, 59] on button "Preview" at bounding box center [382, 64] width 50 height 16
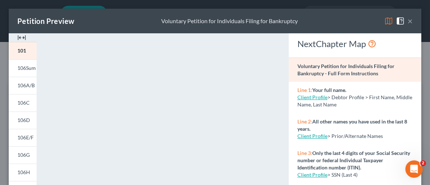
drag, startPoint x: 20, startPoint y: 38, endPoint x: 21, endPoint y: 46, distance: 8.1
click at [20, 38] on img at bounding box center [21, 37] width 9 height 9
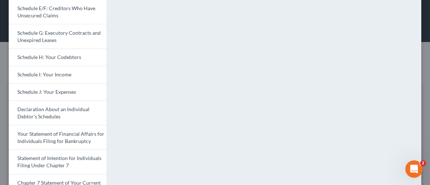
scroll to position [154, 0]
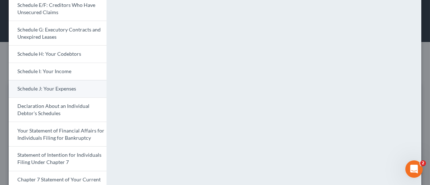
drag, startPoint x: 68, startPoint y: 87, endPoint x: 106, endPoint y: 88, distance: 38.7
click at [68, 88] on span "Schedule J: Your Expenses" at bounding box center [46, 88] width 59 height 6
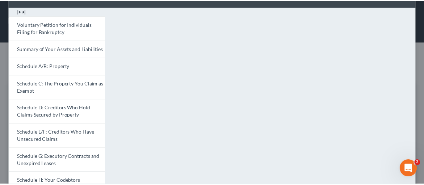
scroll to position [15, 0]
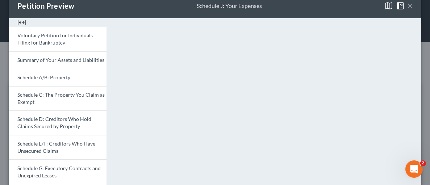
click at [407, 5] on button "×" at bounding box center [409, 5] width 5 height 9
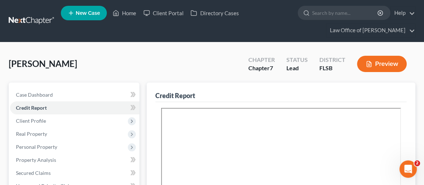
drag, startPoint x: 89, startPoint y: 131, endPoint x: 172, endPoint y: 80, distance: 96.9
